Goal: Task Accomplishment & Management: Use online tool/utility

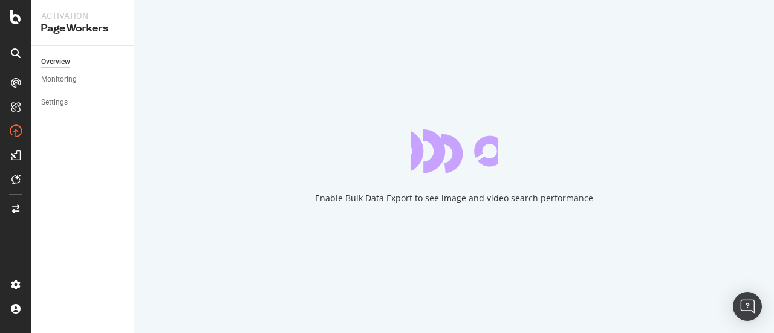
click at [64, 181] on div "Overview Monitoring Settings" at bounding box center [82, 189] width 102 height 287
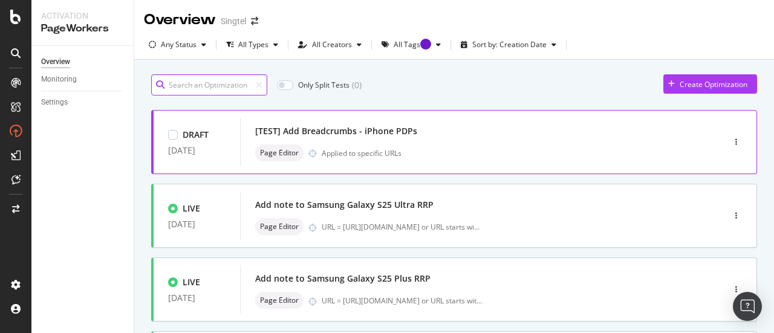
scroll to position [121, 0]
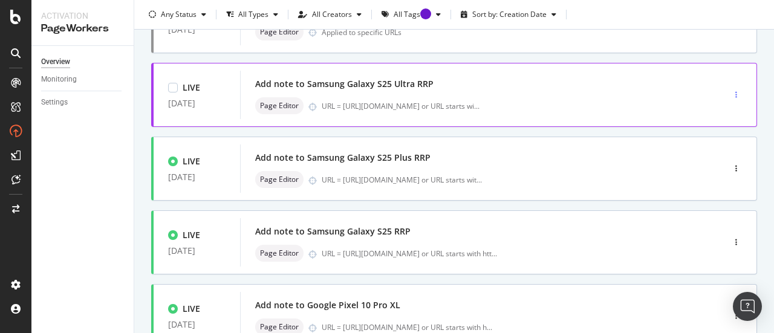
click at [731, 88] on div "button" at bounding box center [736, 95] width 11 height 18
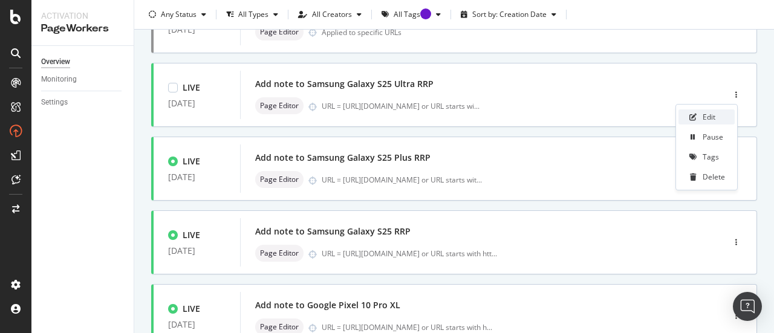
click at [721, 114] on div "Edit" at bounding box center [707, 117] width 56 height 15
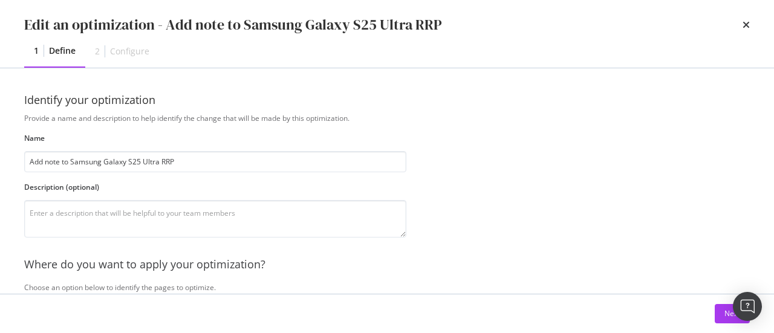
click at [713, 314] on div "Next" at bounding box center [387, 313] width 726 height 19
click at [728, 315] on div "Next" at bounding box center [733, 314] width 16 height 10
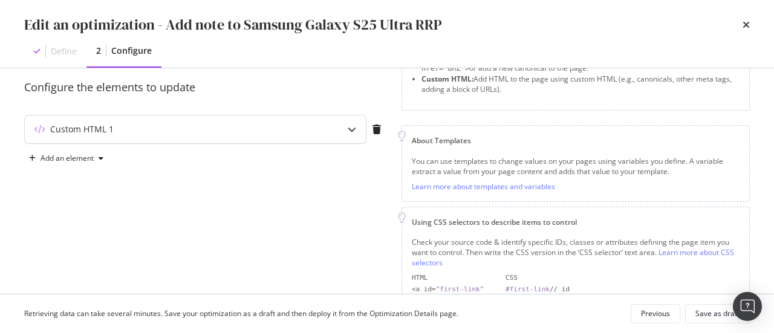
click at [202, 133] on div "Custom HTML 1" at bounding box center [171, 129] width 293 height 12
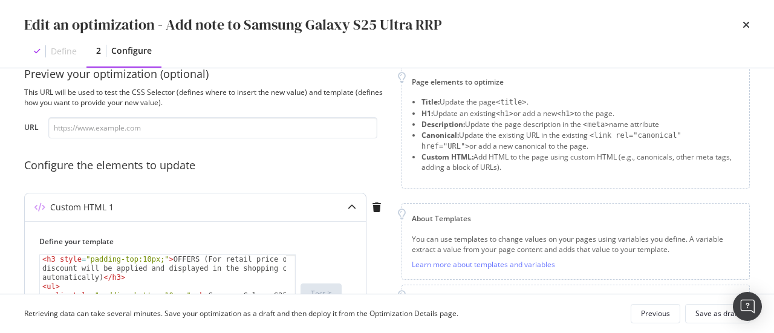
scroll to position [0, 0]
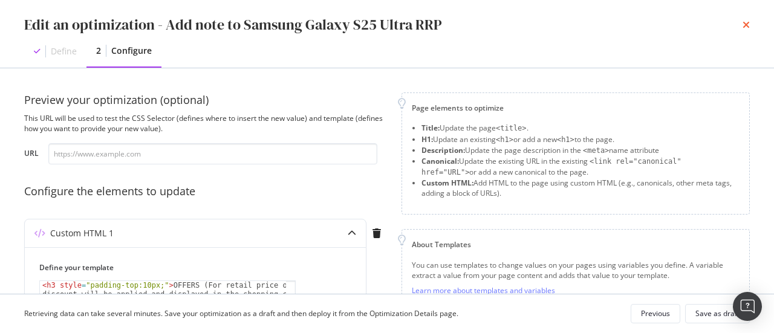
click at [744, 26] on icon "times" at bounding box center [746, 25] width 7 height 10
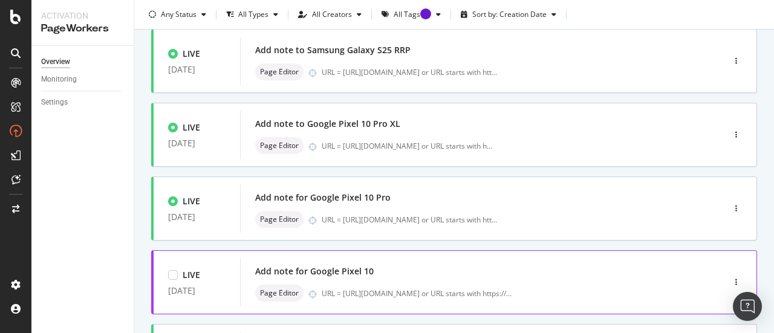
scroll to position [544, 0]
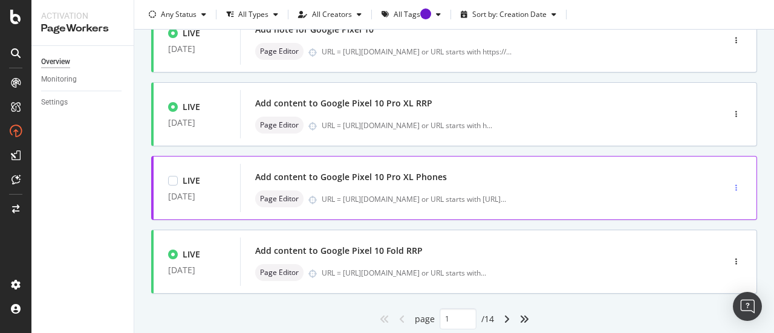
click at [736, 185] on icon "button" at bounding box center [737, 188] width 2 height 7
click at [731, 183] on div "button" at bounding box center [736, 188] width 11 height 18
click at [736, 185] on icon "button" at bounding box center [737, 188] width 2 height 7
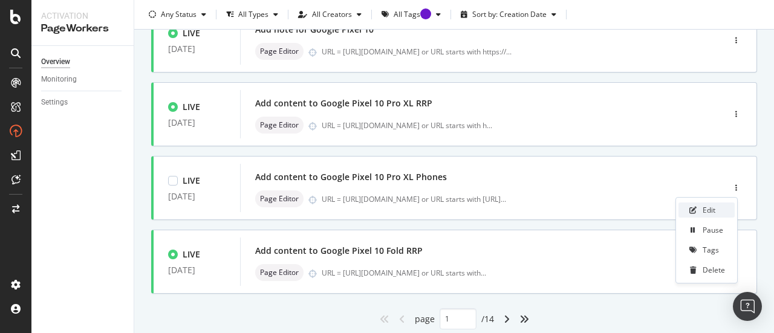
click at [709, 211] on div "Edit" at bounding box center [709, 210] width 13 height 10
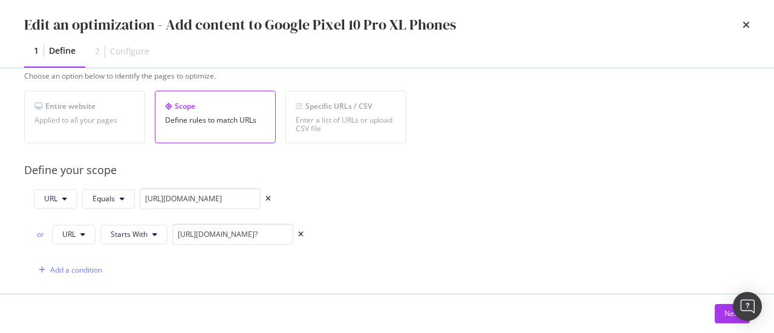
scroll to position [302, 0]
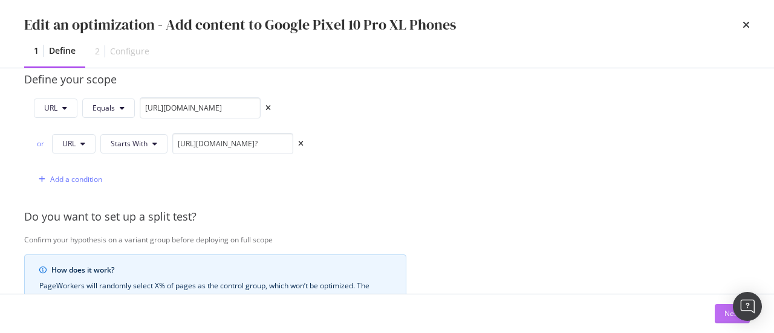
click at [719, 314] on button "Next" at bounding box center [732, 313] width 35 height 19
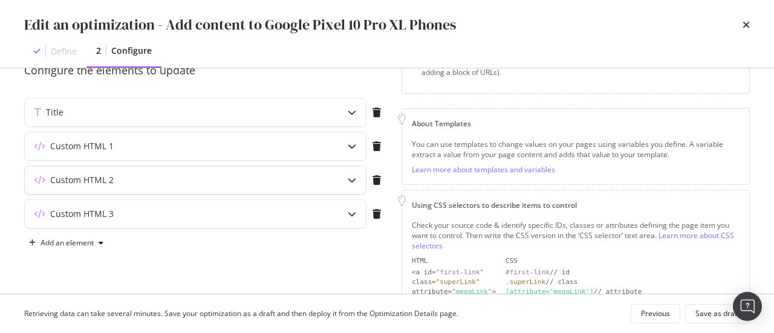
scroll to position [104, 0]
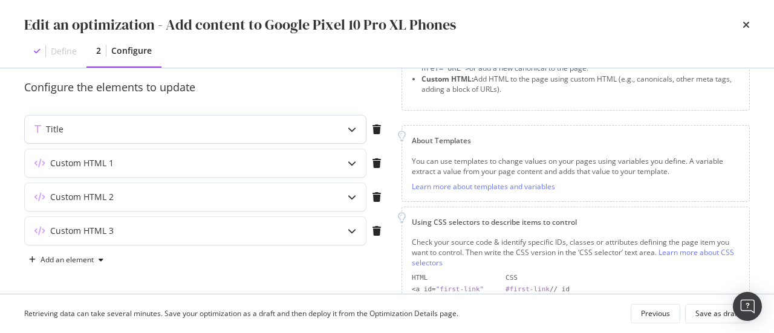
click at [143, 134] on div "Title" at bounding box center [171, 129] width 293 height 12
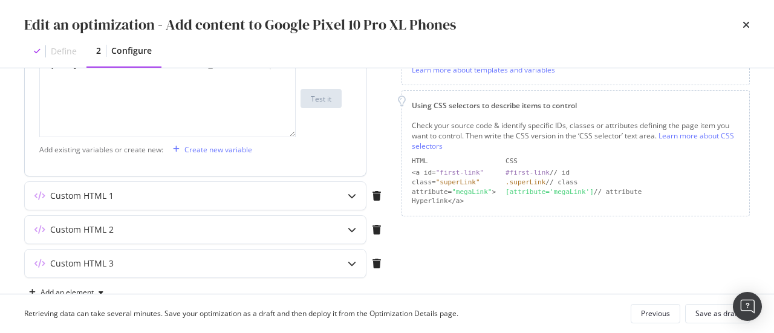
scroll to position [251, 0]
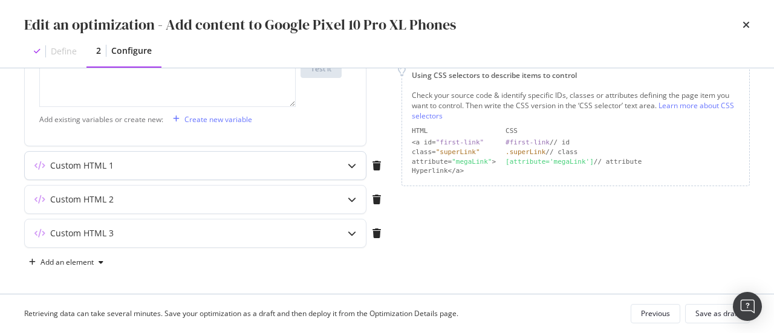
click at [258, 168] on div "Custom HTML 1" at bounding box center [171, 166] width 293 height 12
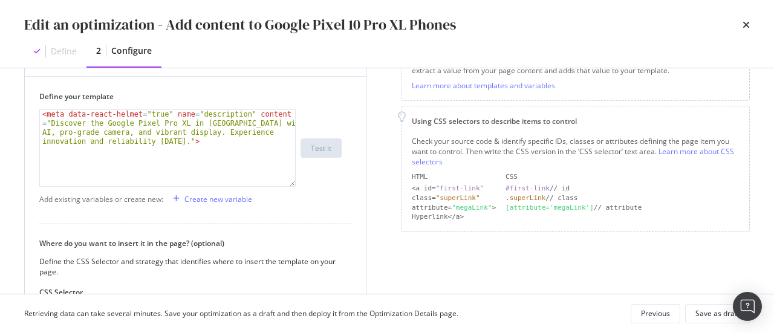
scroll to position [191, 0]
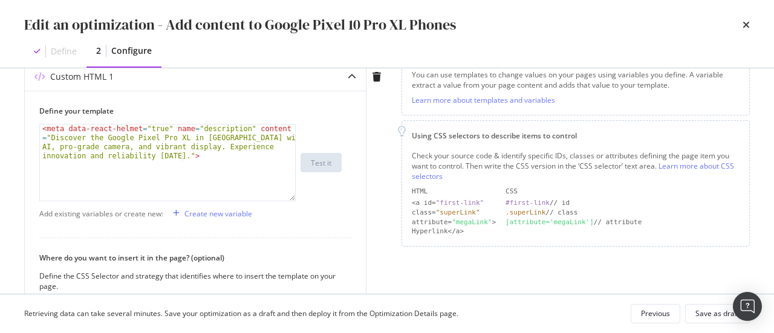
click at [2, 215] on div "Preview your optimization (optional) This URL will be used to test the CSS Sele…" at bounding box center [387, 181] width 774 height 226
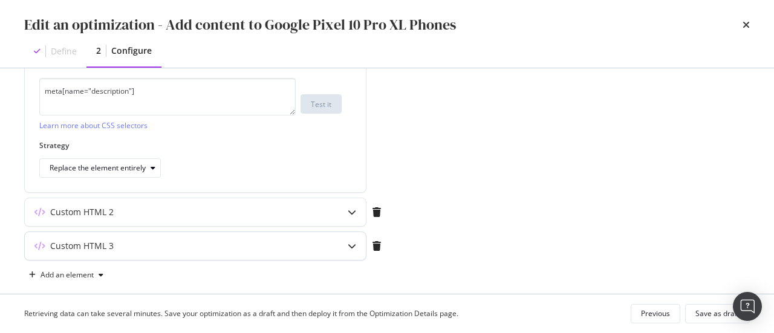
scroll to position [445, 0]
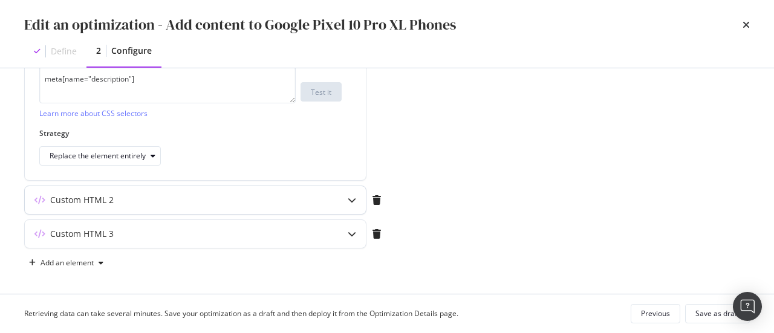
click at [223, 197] on div "Custom HTML 2" at bounding box center [171, 200] width 293 height 12
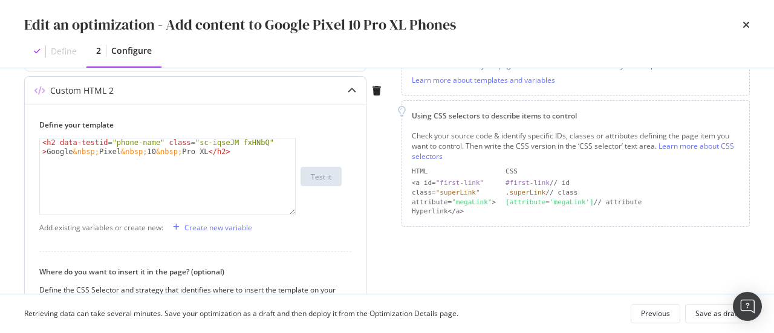
scroll to position [203, 0]
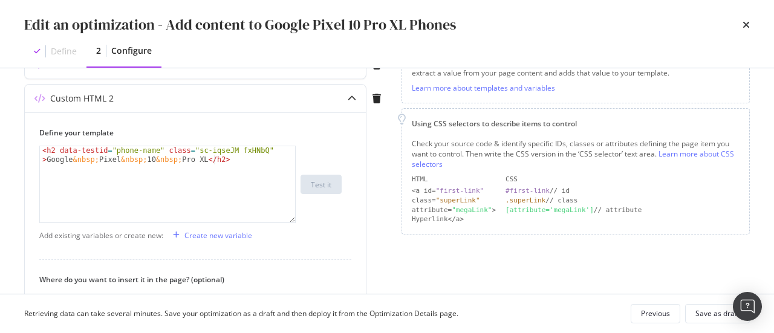
click at [0, 194] on div "Preview your optimization (optional) This URL will be used to test the CSS Sele…" at bounding box center [387, 181] width 774 height 226
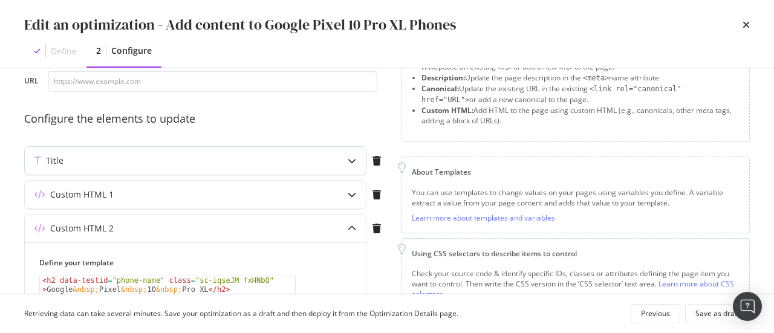
scroll to position [21, 0]
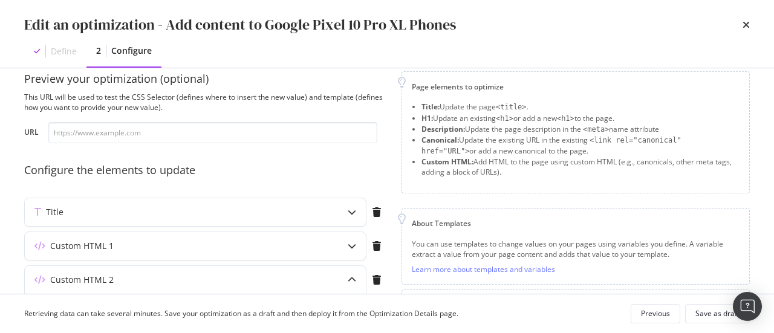
click at [743, 30] on div "times" at bounding box center [746, 25] width 7 height 21
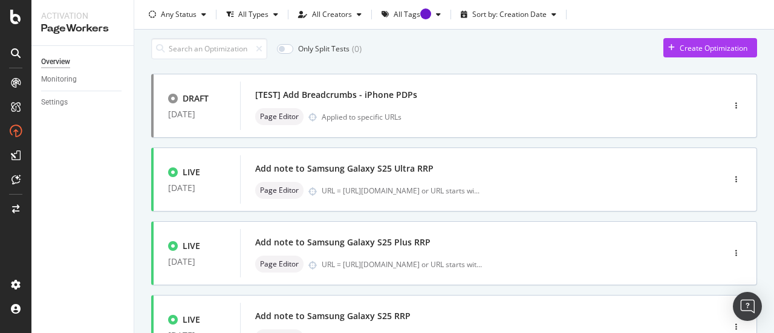
scroll to position [0, 0]
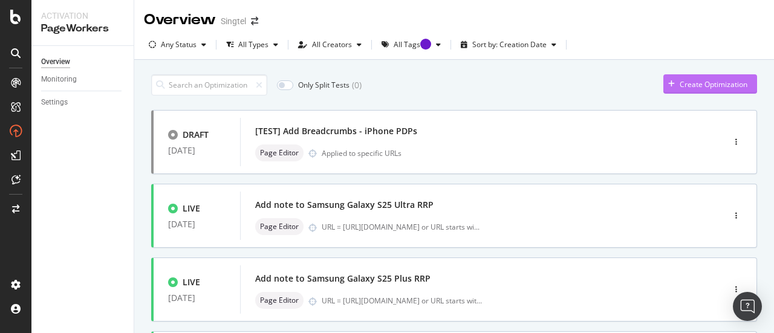
click at [715, 87] on div "Create Optimization" at bounding box center [714, 84] width 68 height 10
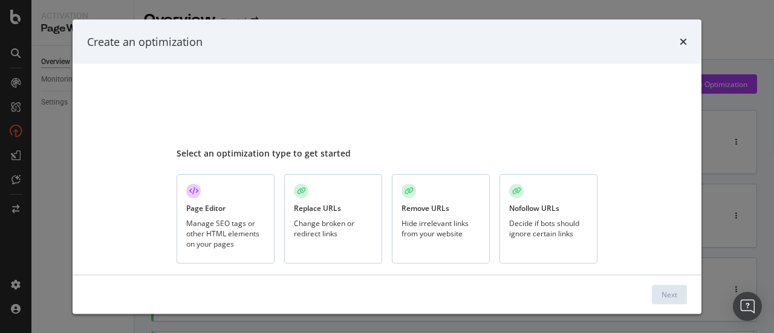
click at [242, 240] on div "Manage SEO tags or other HTML elements on your pages" at bounding box center [225, 233] width 79 height 31
click at [677, 292] on div "Next" at bounding box center [670, 294] width 16 height 10
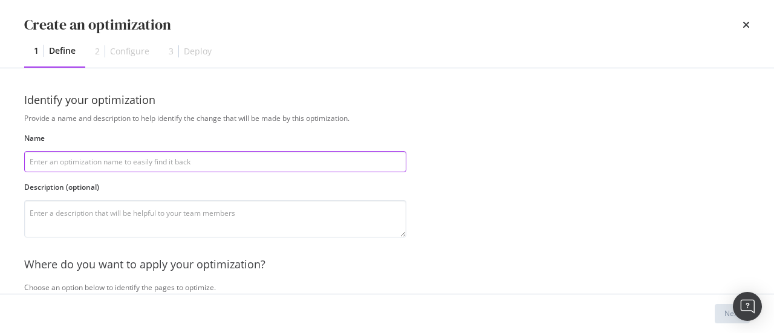
click at [127, 159] on input "modal" at bounding box center [215, 161] width 382 height 21
type input "t"
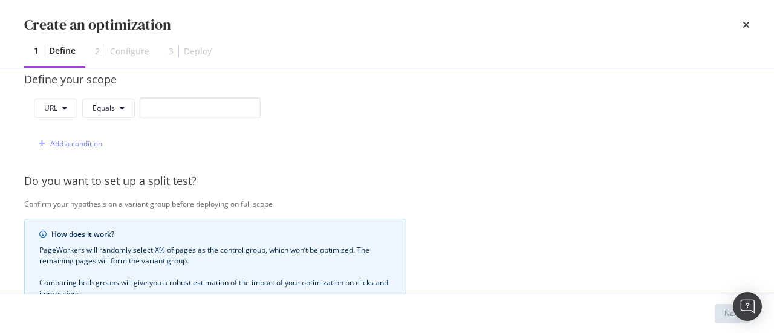
scroll to position [181, 0]
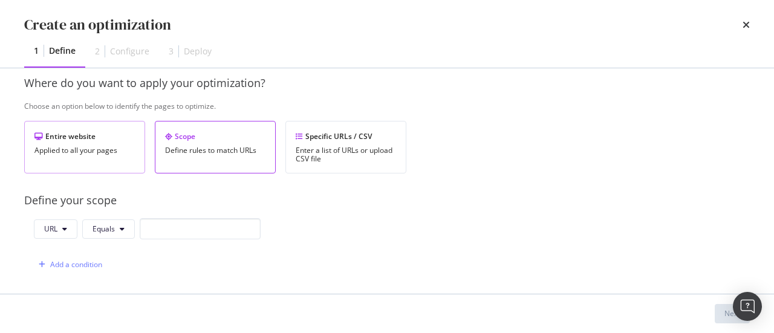
type input "[testing] [DOMAIN_NAME]"
click at [74, 132] on div "Entire website" at bounding box center [84, 136] width 100 height 10
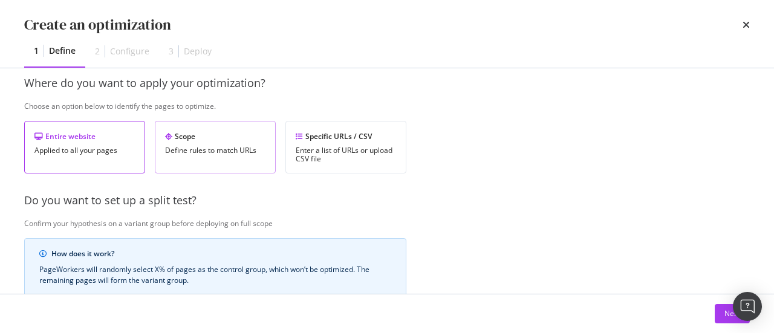
click at [202, 156] on div "Scope Define rules to match URLs" at bounding box center [215, 147] width 121 height 53
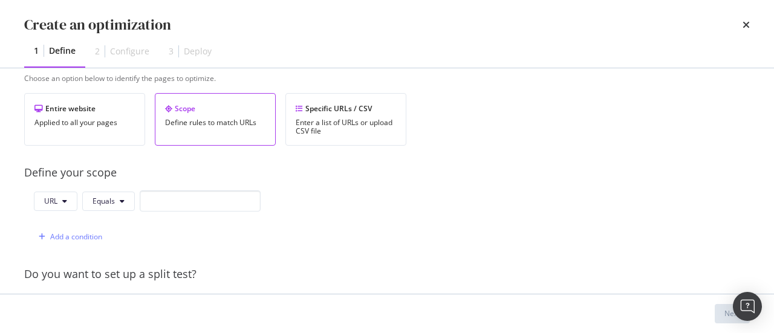
scroll to position [242, 0]
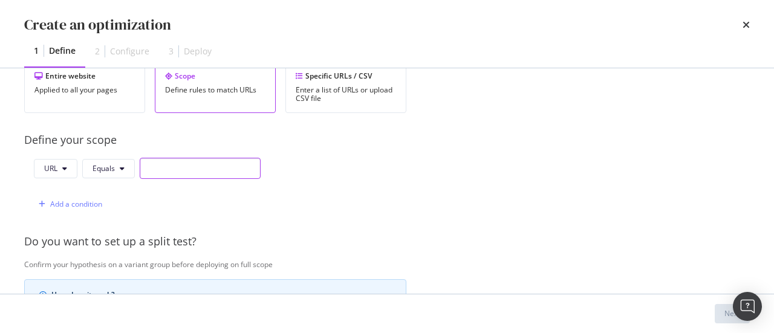
click at [164, 171] on input "modal" at bounding box center [200, 168] width 121 height 21
click at [745, 21] on icon "times" at bounding box center [746, 25] width 7 height 10
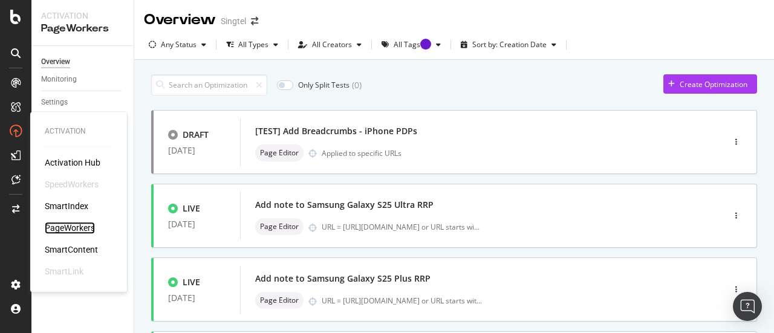
click at [83, 228] on div "PageWorkers" at bounding box center [70, 228] width 50 height 12
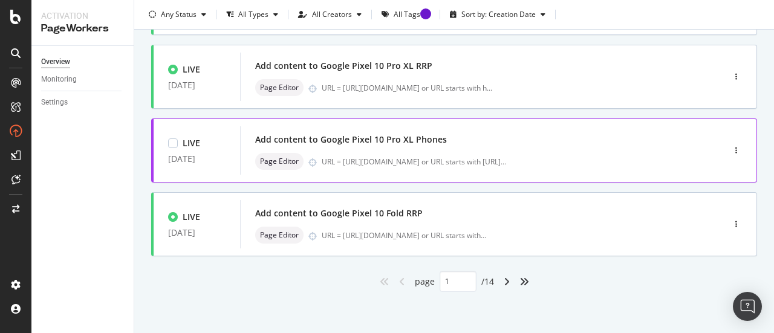
scroll to position [522, 0]
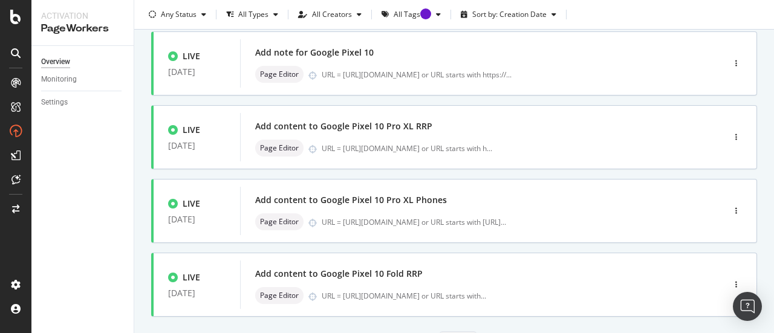
click at [84, 251] on div "Overview Monitoring Settings" at bounding box center [82, 189] width 102 height 287
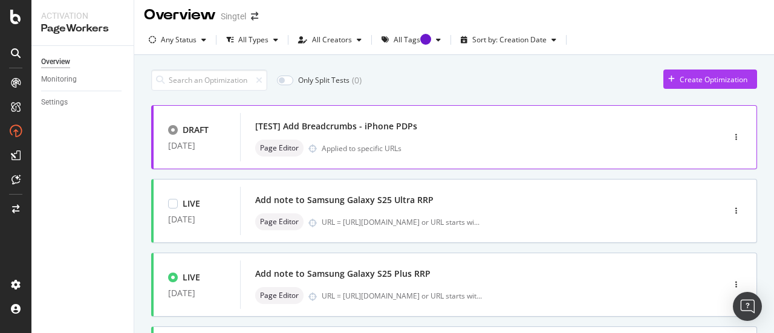
scroll to position [0, 0]
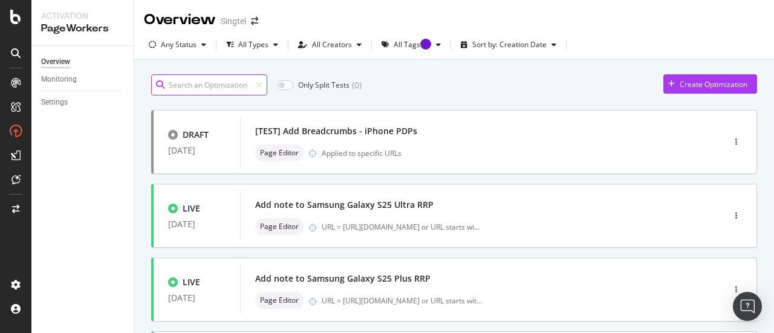
drag, startPoint x: 246, startPoint y: 82, endPoint x: 211, endPoint y: 98, distance: 38.5
click at [243, 82] on input at bounding box center [209, 84] width 116 height 21
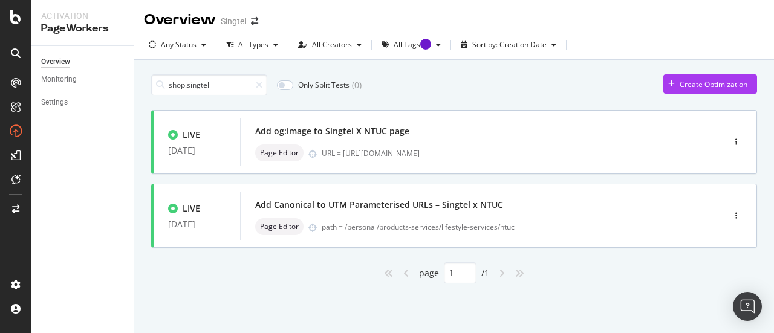
drag, startPoint x: 188, startPoint y: 87, endPoint x: 169, endPoint y: 106, distance: 26.5
click at [135, 72] on div "shop.singtel Only Split Tests ( 0 ) Create Optimization LIVE [DATE] Add og:imag…" at bounding box center [454, 193] width 640 height 266
click at [226, 80] on input "singtel" at bounding box center [209, 84] width 116 height 21
click at [227, 79] on input "singtel" at bounding box center [209, 84] width 116 height 21
click at [228, 79] on input "singtel" at bounding box center [209, 84] width 116 height 21
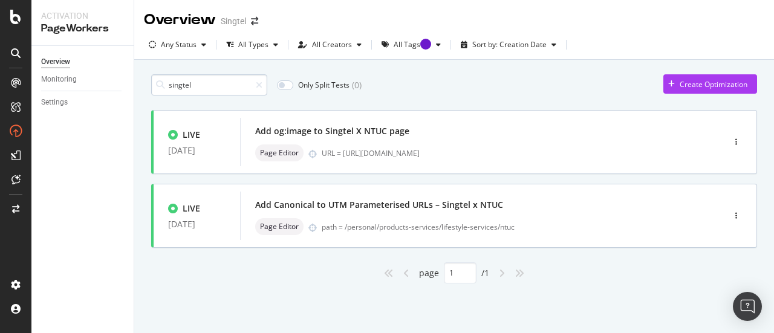
click at [228, 79] on input "singtel" at bounding box center [209, 84] width 116 height 21
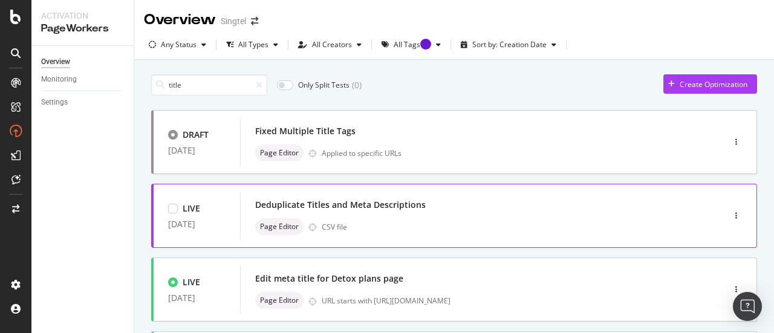
scroll to position [60, 0]
